Goal: Task Accomplishment & Management: Manage account settings

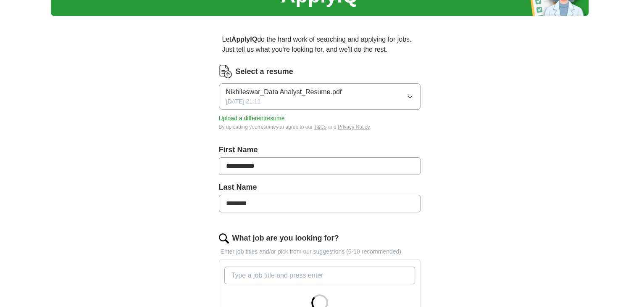
scroll to position [50, 0]
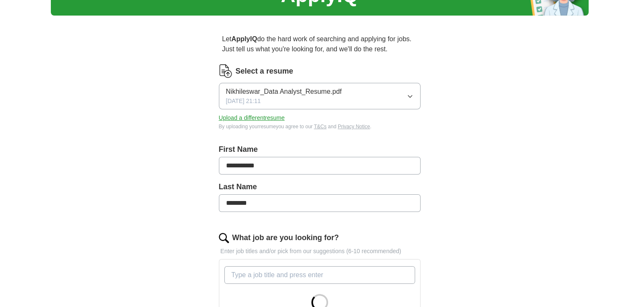
click at [412, 90] on button "Nikhileswar_Data Analyst_Resume.pdf [DATE] 21:11" at bounding box center [320, 96] width 202 height 26
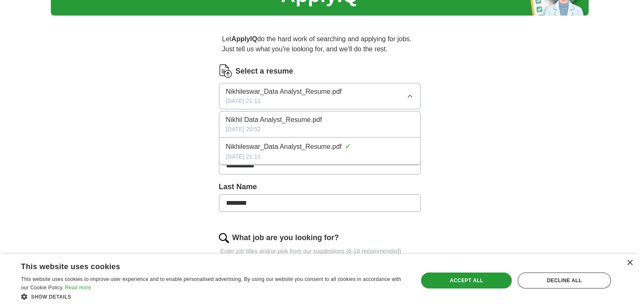
click at [279, 121] on span "Nikhil Data Analyst_Resume.pdf" at bounding box center [274, 120] width 96 height 10
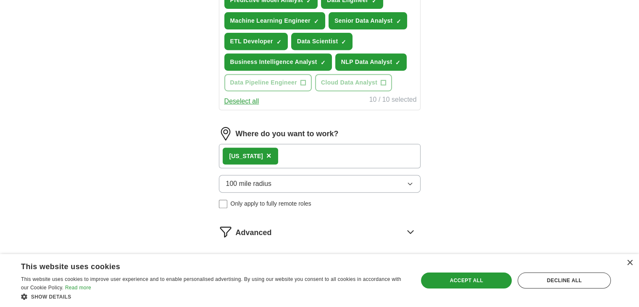
scroll to position [366, 0]
click at [323, 151] on div "[US_STATE] ×" at bounding box center [320, 156] width 202 height 24
click at [298, 147] on div "[US_STATE] ×" at bounding box center [320, 156] width 202 height 24
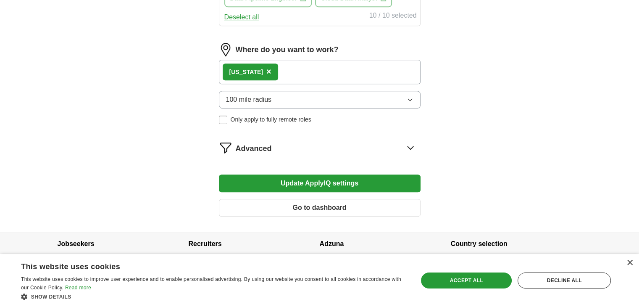
scroll to position [457, 0]
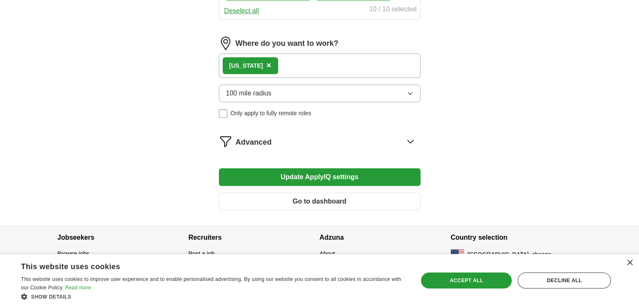
click at [316, 179] on button "Update ApplyIQ settings" at bounding box center [320, 177] width 202 height 18
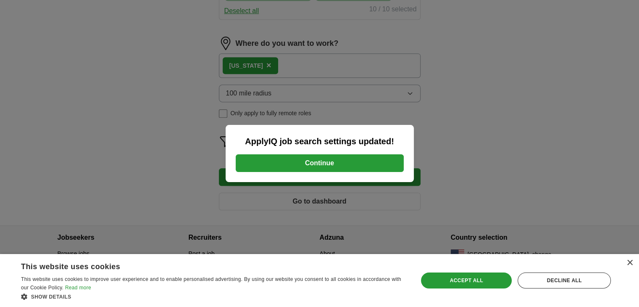
click at [327, 163] on button "Continue" at bounding box center [320, 163] width 168 height 18
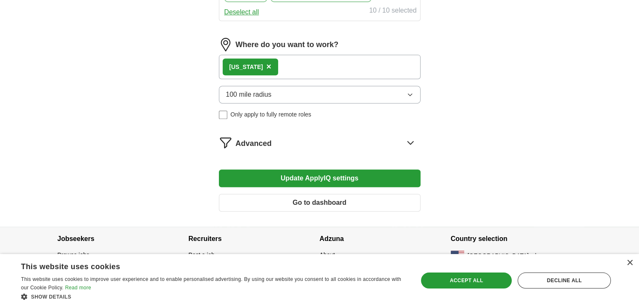
scroll to position [457, 0]
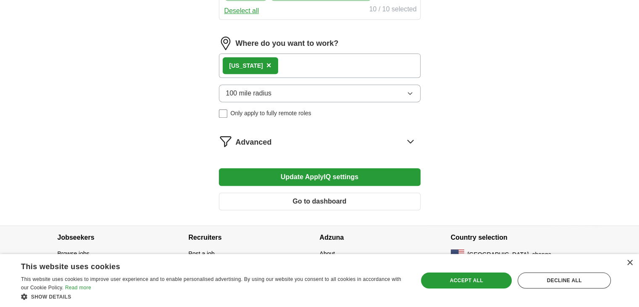
click at [411, 140] on icon at bounding box center [410, 141] width 5 height 3
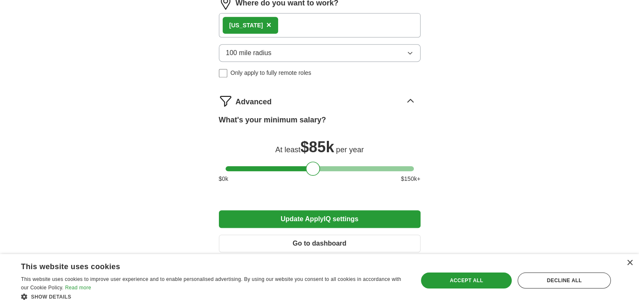
scroll to position [500, 0]
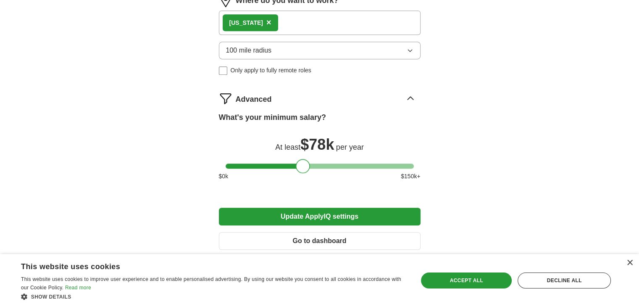
click at [303, 163] on div at bounding box center [320, 165] width 188 height 5
click at [296, 161] on div at bounding box center [303, 166] width 14 height 14
click at [293, 163] on div at bounding box center [320, 165] width 188 height 5
click at [299, 161] on div at bounding box center [293, 166] width 14 height 14
click at [300, 163] on div at bounding box center [320, 165] width 188 height 5
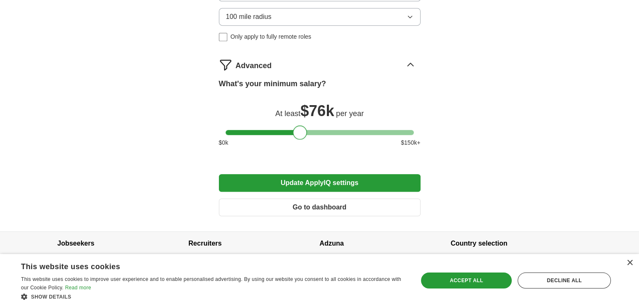
scroll to position [539, 0]
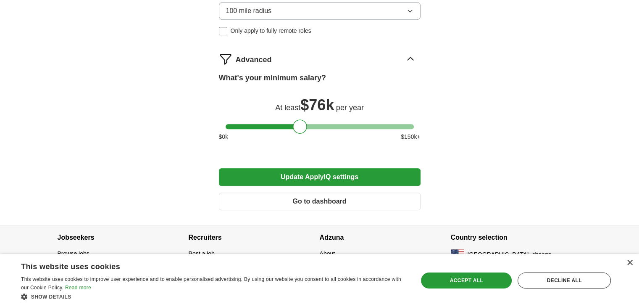
click at [326, 175] on button "Update ApplyIQ settings" at bounding box center [320, 177] width 202 height 18
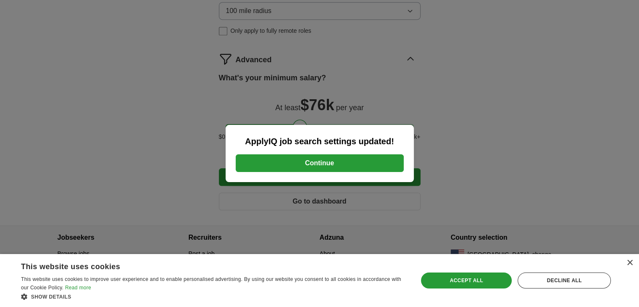
click at [329, 166] on button "Continue" at bounding box center [320, 163] width 168 height 18
